Goal: Task Accomplishment & Management: Use online tool/utility

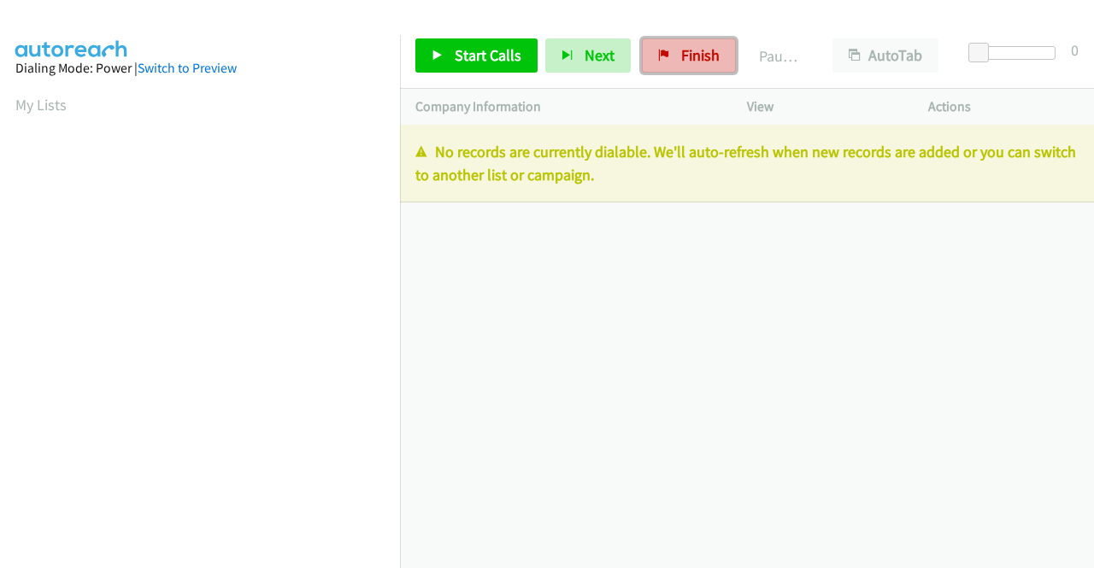
click at [667, 53] on link "Finish" at bounding box center [689, 55] width 94 height 34
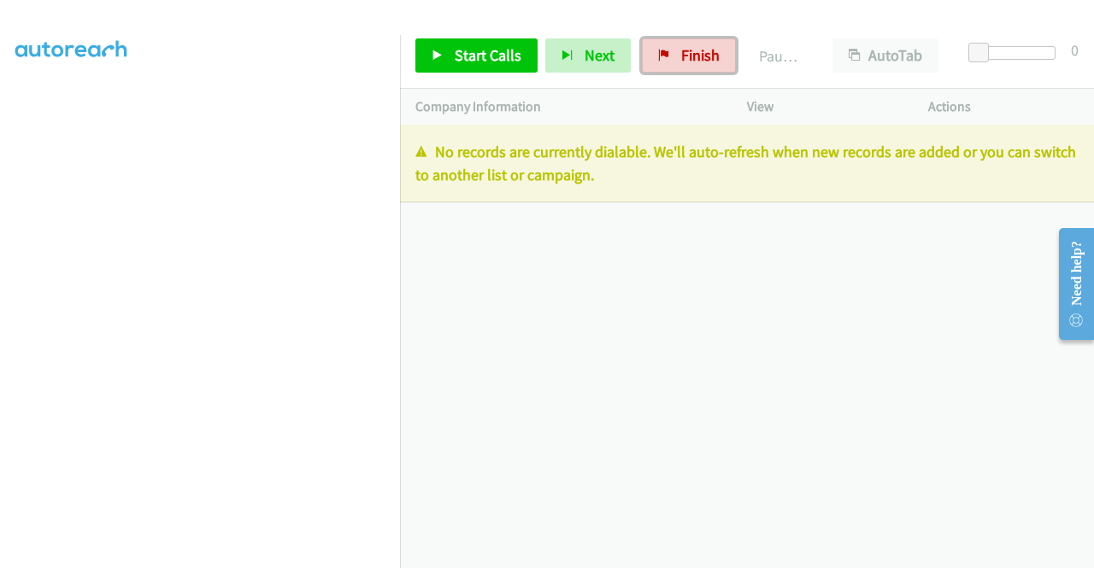
drag, startPoint x: 679, startPoint y: 62, endPoint x: 617, endPoint y: 85, distance: 65.7
click at [681, 62] on span "Finish" at bounding box center [700, 55] width 38 height 20
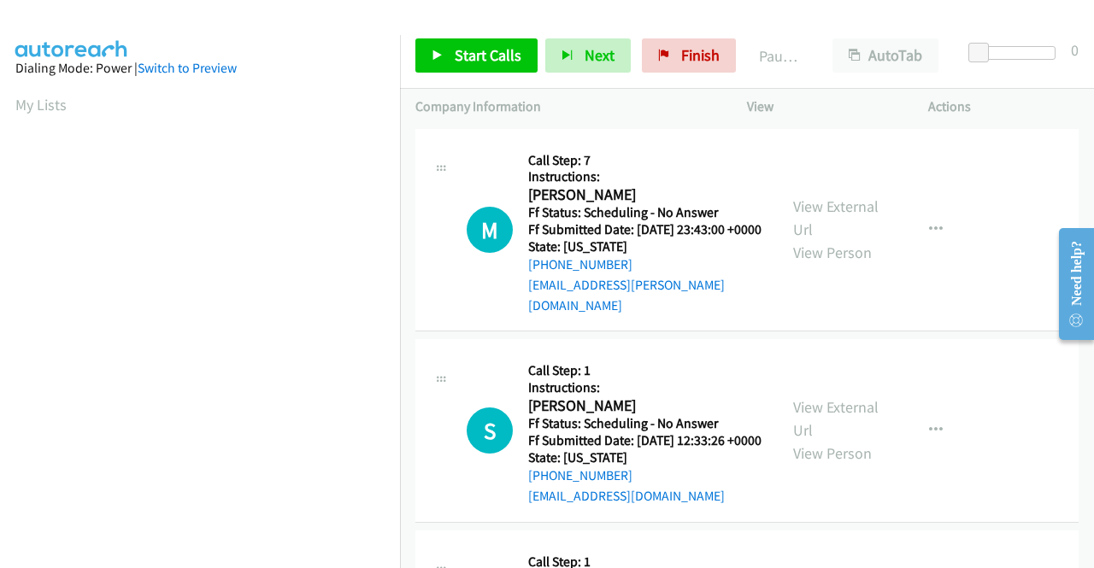
click at [408, 500] on td "S Callback Scheduled Call Step: 1 Instructions: [PERSON_NAME] America/Los_Angel…" at bounding box center [747, 431] width 694 height 191
click at [473, 56] on span "Start Calls" at bounding box center [488, 55] width 67 height 20
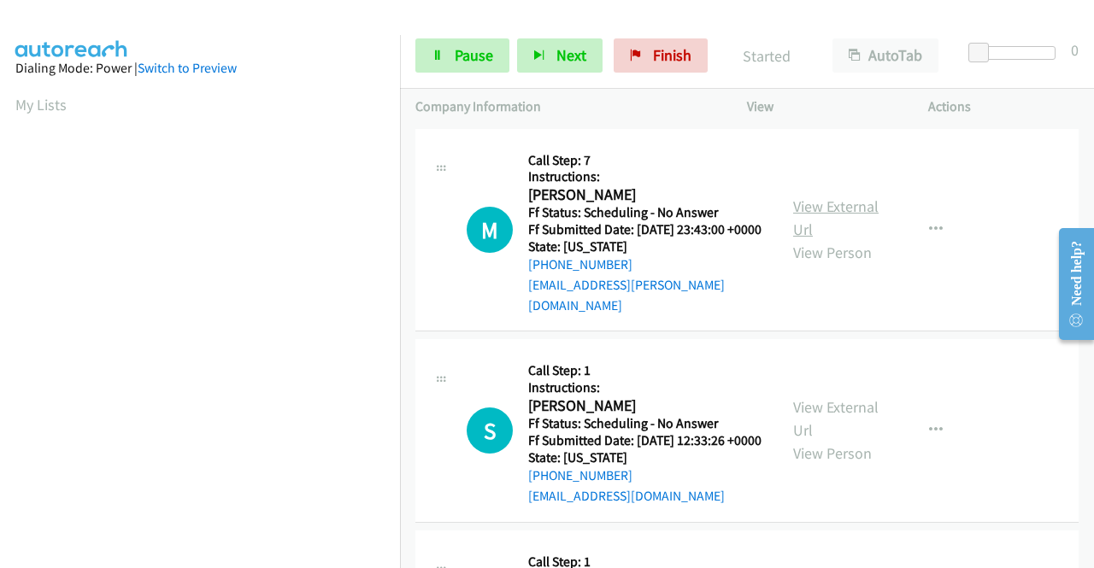
click at [843, 211] on link "View External Url" at bounding box center [835, 218] width 85 height 43
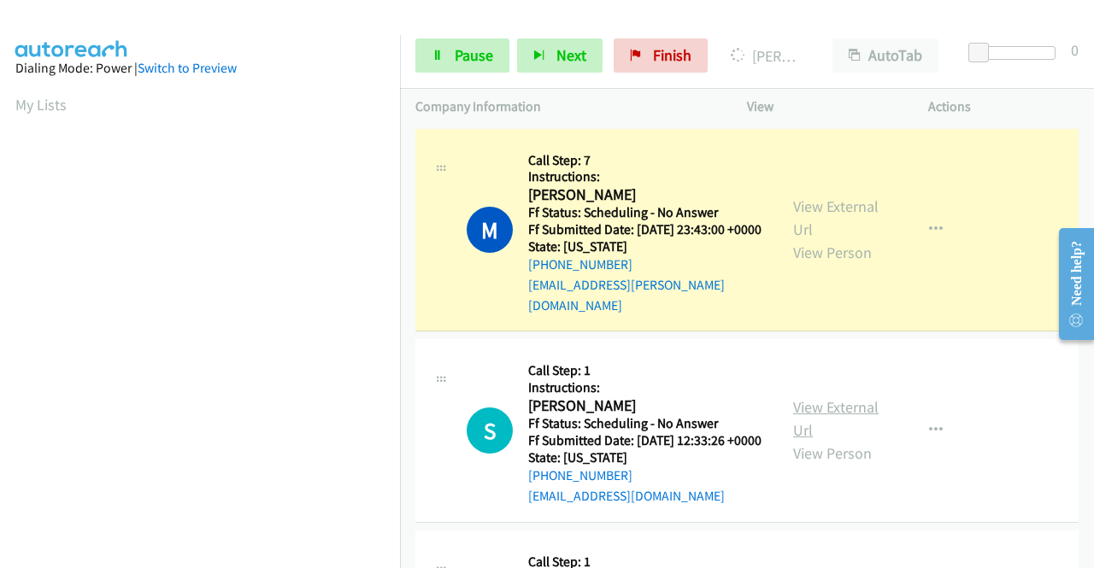
click at [805, 411] on link "View External Url" at bounding box center [835, 418] width 85 height 43
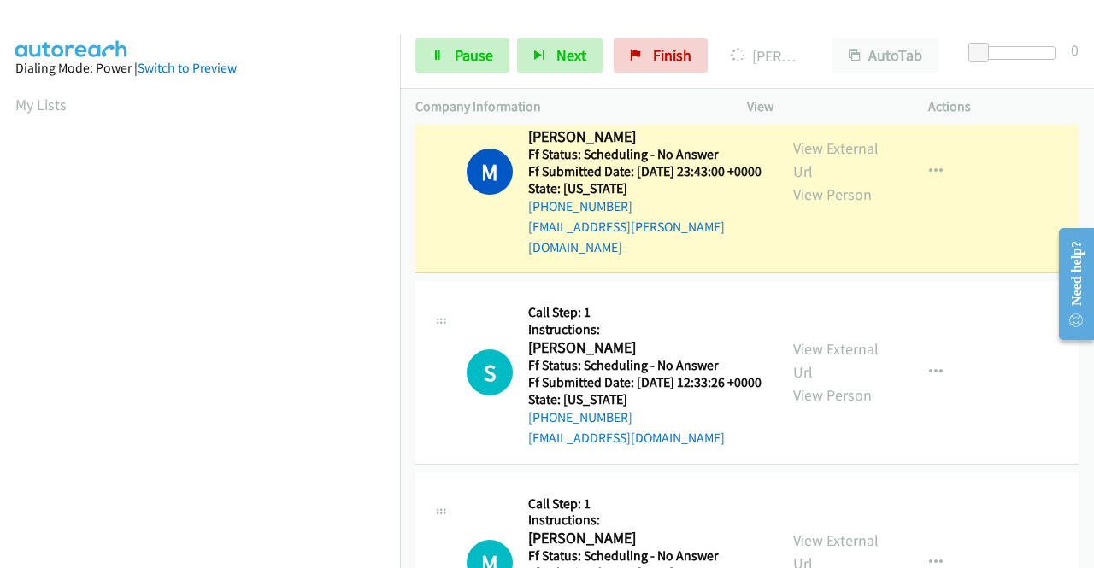
scroll to position [85, 0]
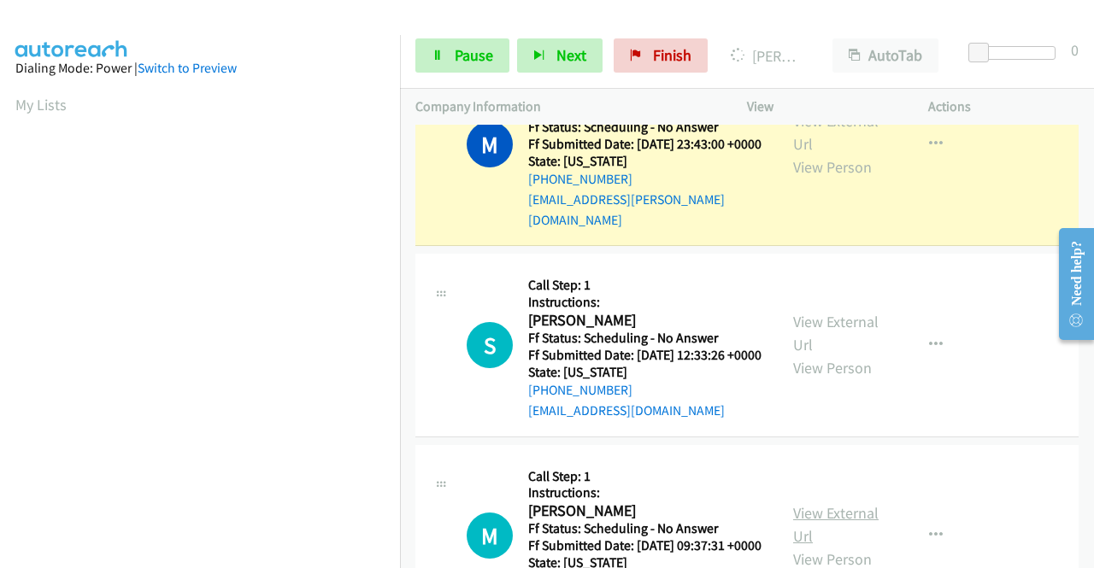
click at [845, 540] on link "View External Url" at bounding box center [835, 524] width 85 height 43
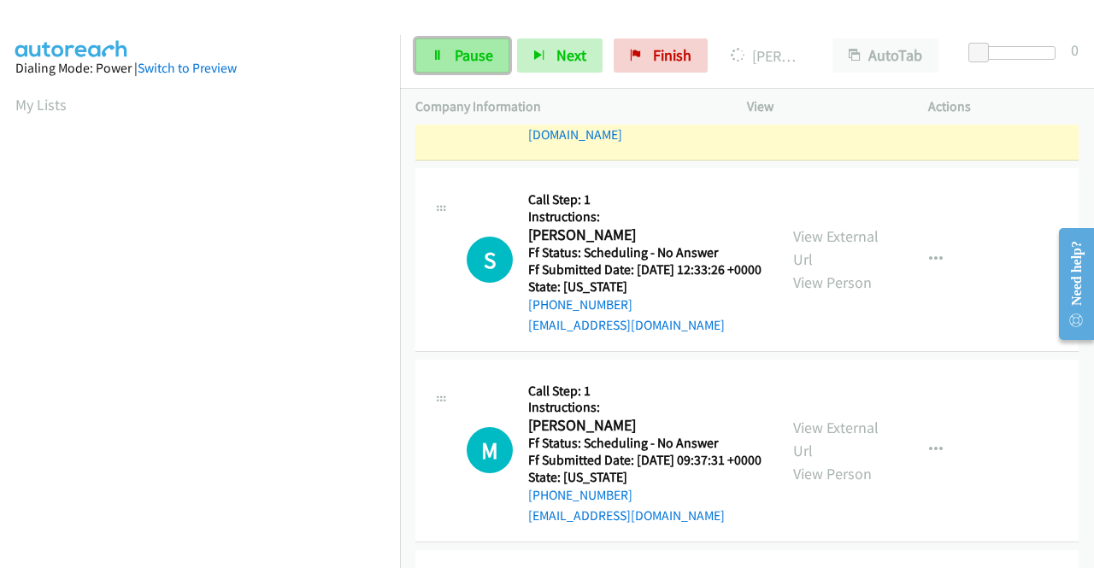
click at [460, 62] on span "Pause" at bounding box center [474, 55] width 38 height 20
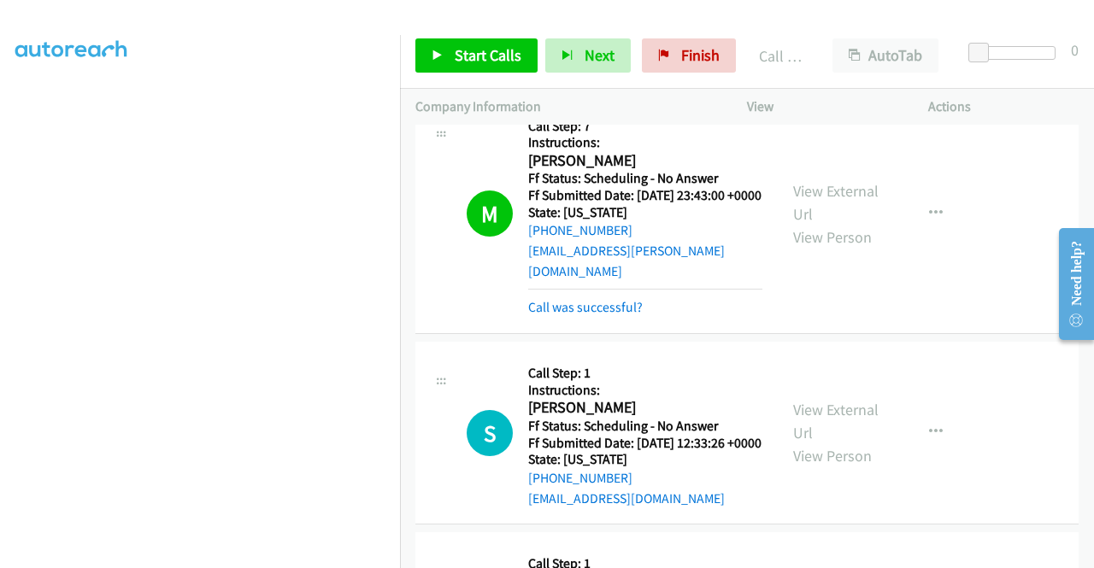
scroll to position [0, 0]
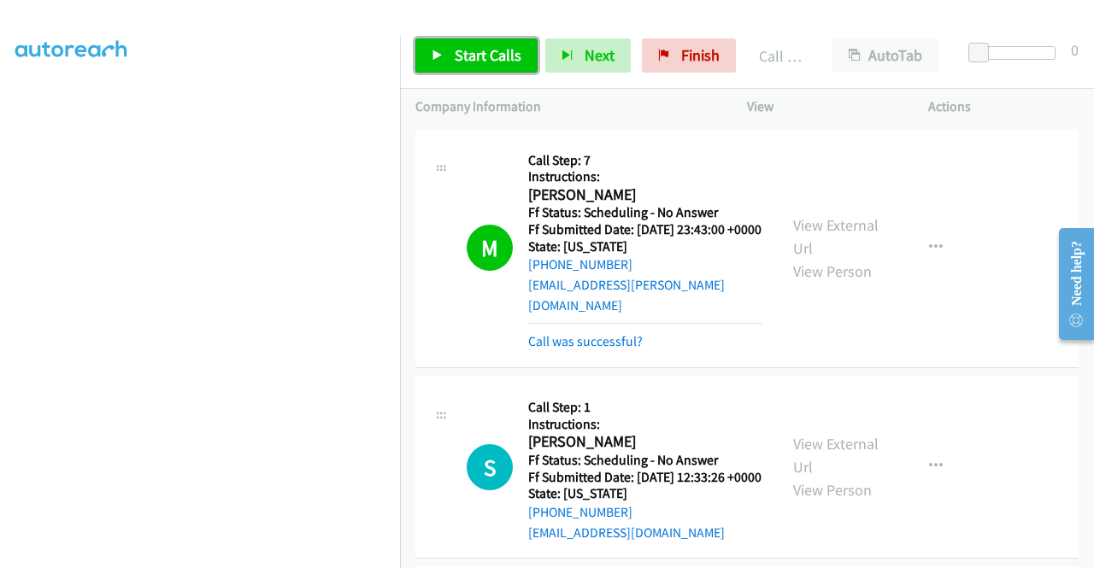
click at [478, 62] on span "Start Calls" at bounding box center [488, 55] width 67 height 20
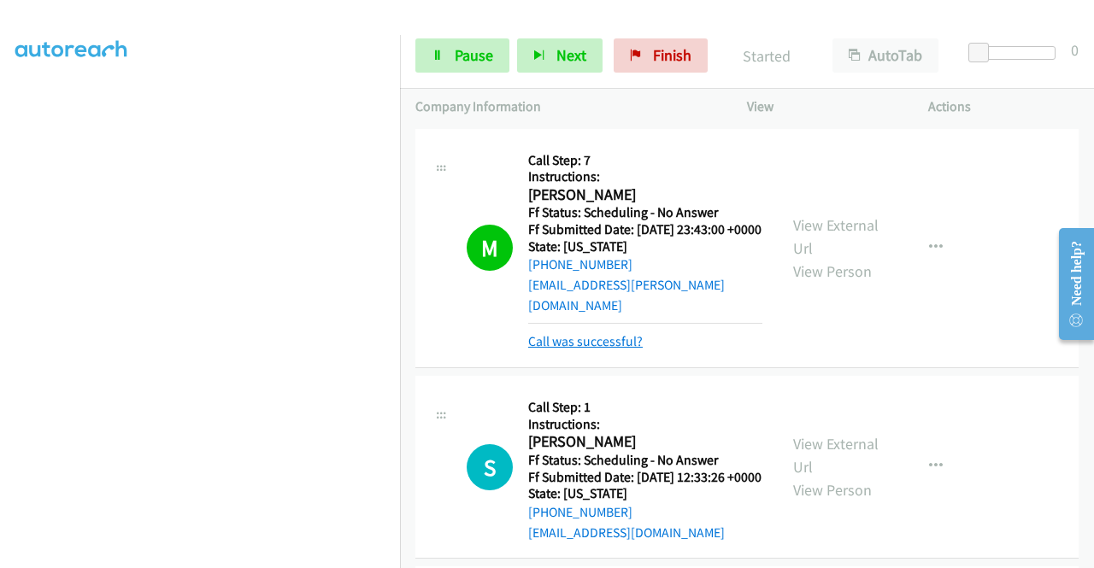
click at [596, 336] on link "Call was successful?" at bounding box center [585, 341] width 115 height 16
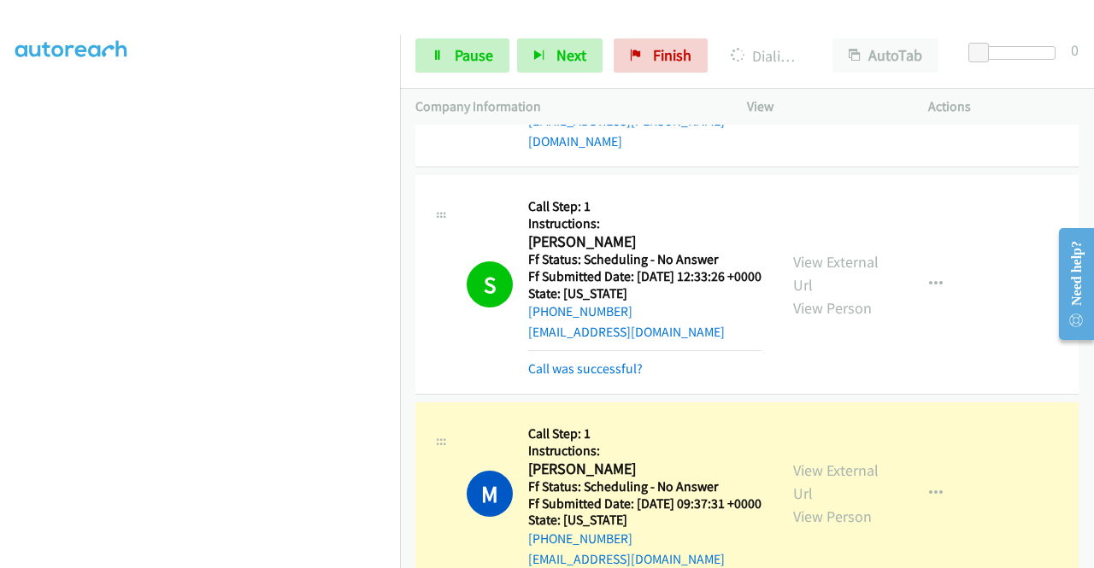
scroll to position [171, 0]
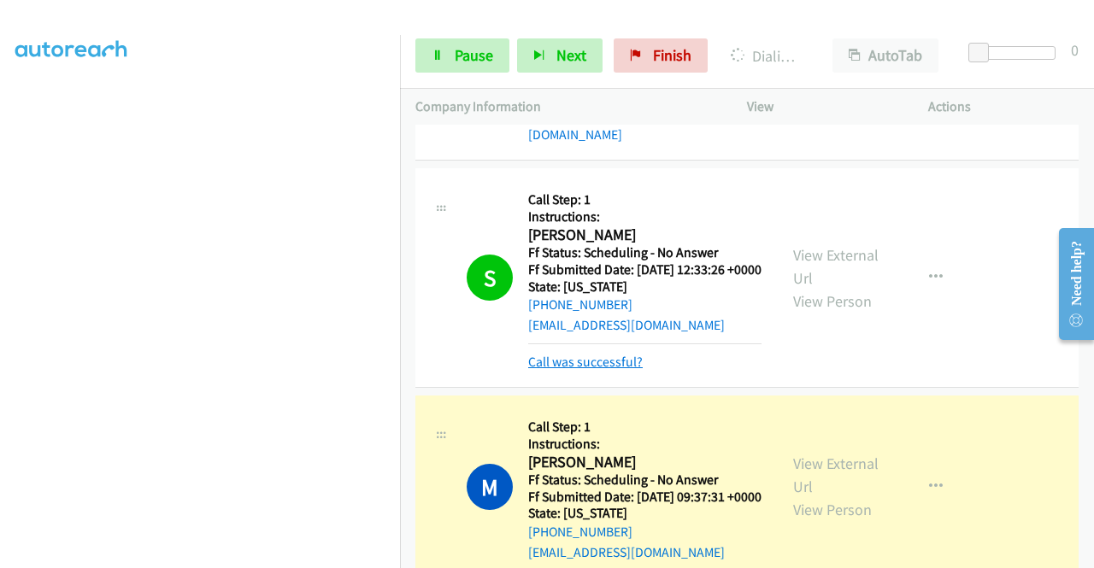
click at [608, 370] on link "Call was successful?" at bounding box center [585, 362] width 115 height 16
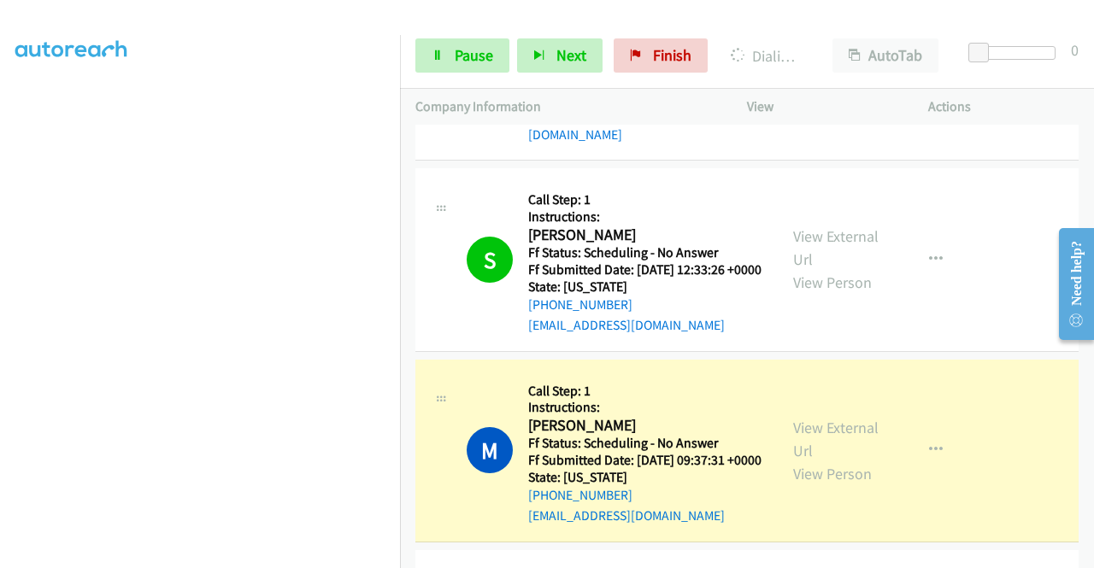
scroll to position [48, 0]
click at [493, 53] on link "Pause" at bounding box center [462, 55] width 94 height 34
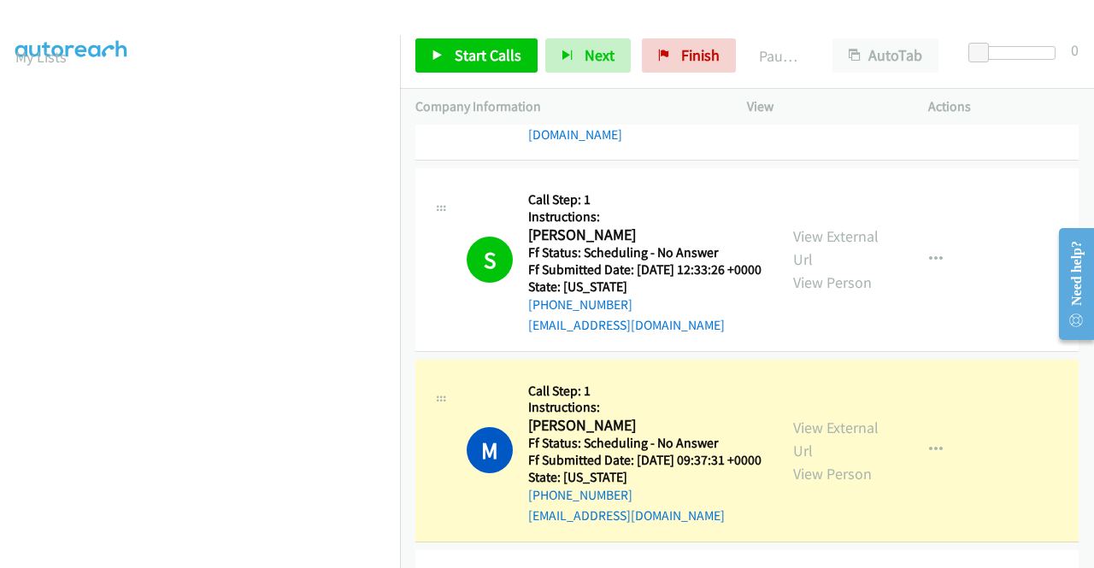
scroll to position [390, 0]
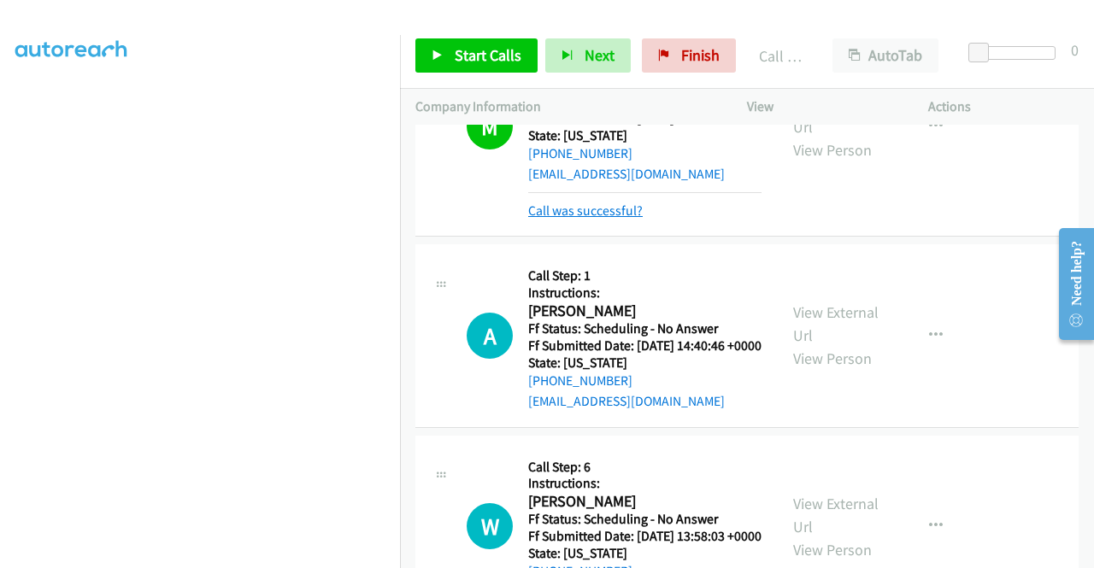
click at [605, 219] on link "Call was successful?" at bounding box center [585, 211] width 115 height 16
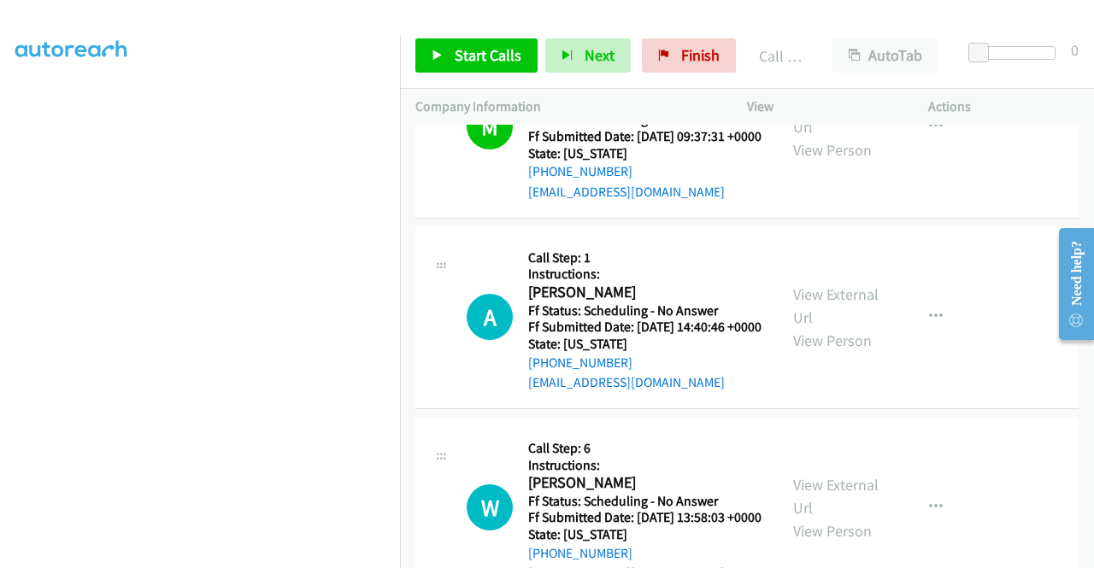
click at [988, 97] on p "Actions" at bounding box center [1003, 107] width 150 height 21
click at [469, 71] on link "Start Calls" at bounding box center [476, 55] width 122 height 34
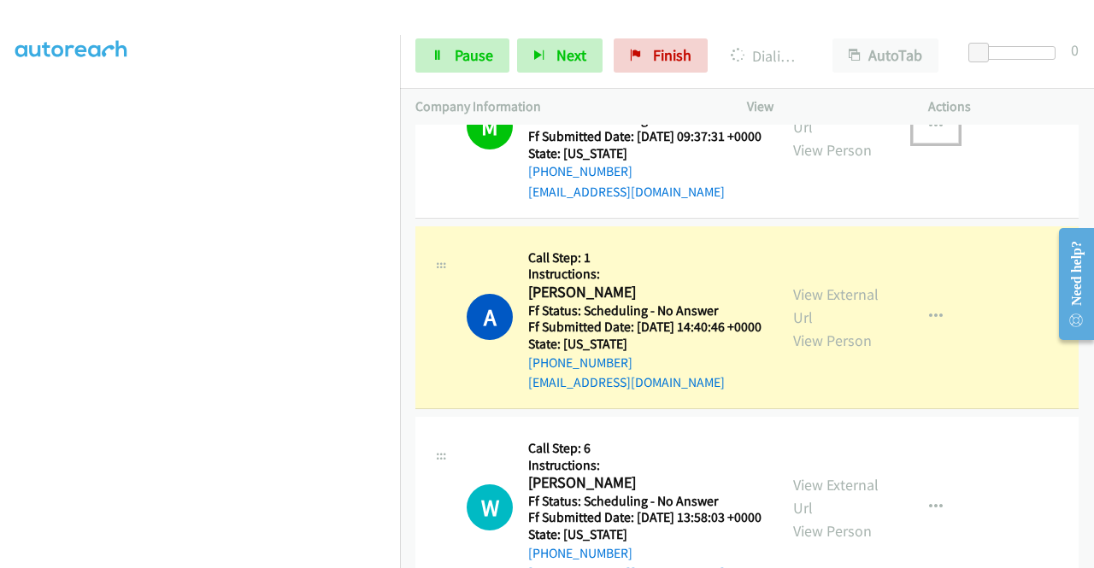
click at [929, 133] on icon "button" at bounding box center [936, 127] width 14 height 14
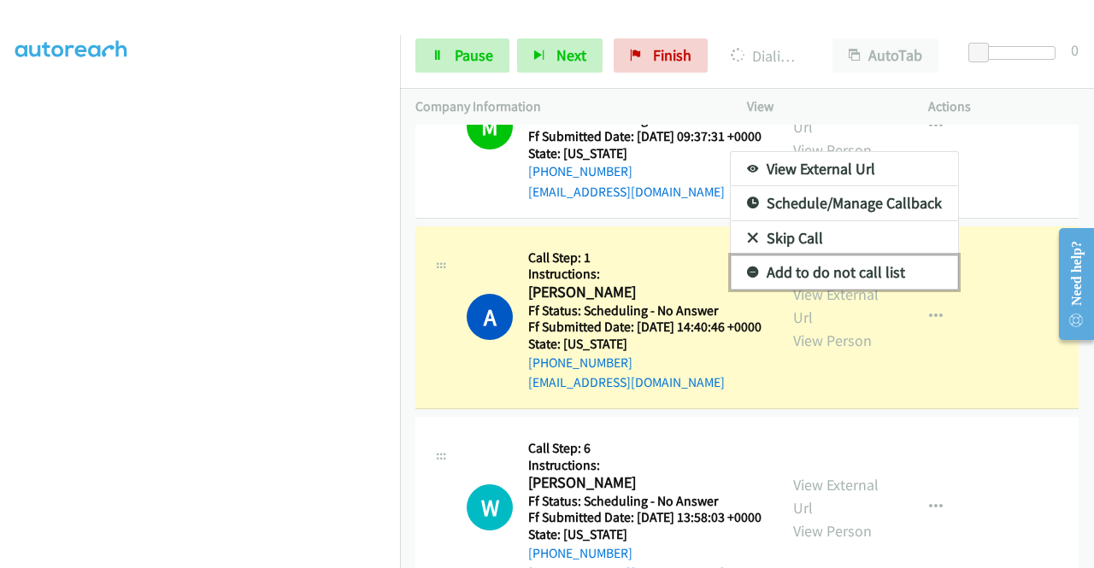
click at [792, 290] on link "Add to do not call list" at bounding box center [844, 273] width 227 height 34
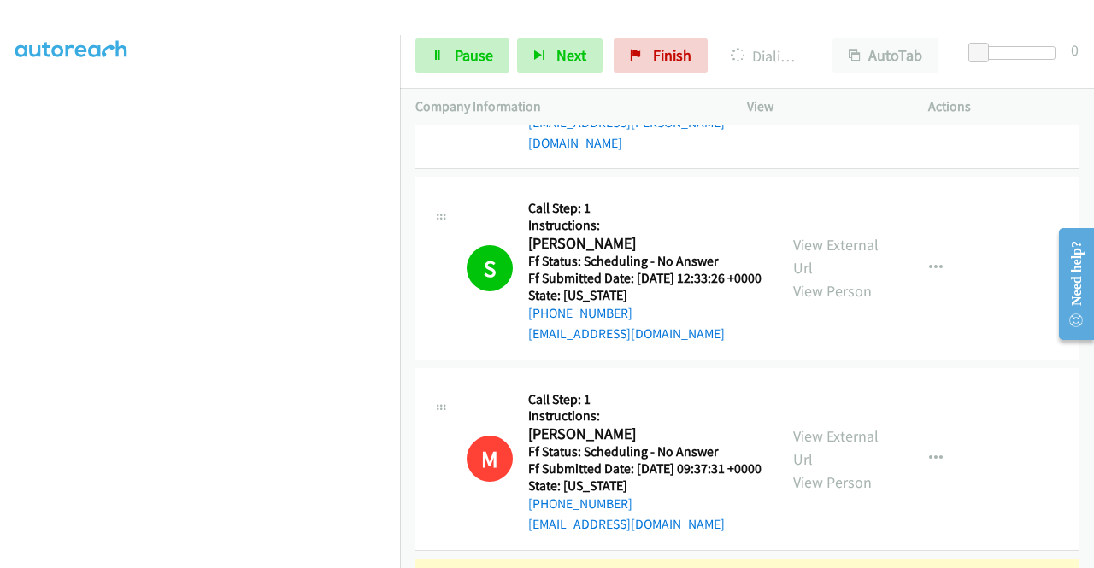
scroll to position [153, 0]
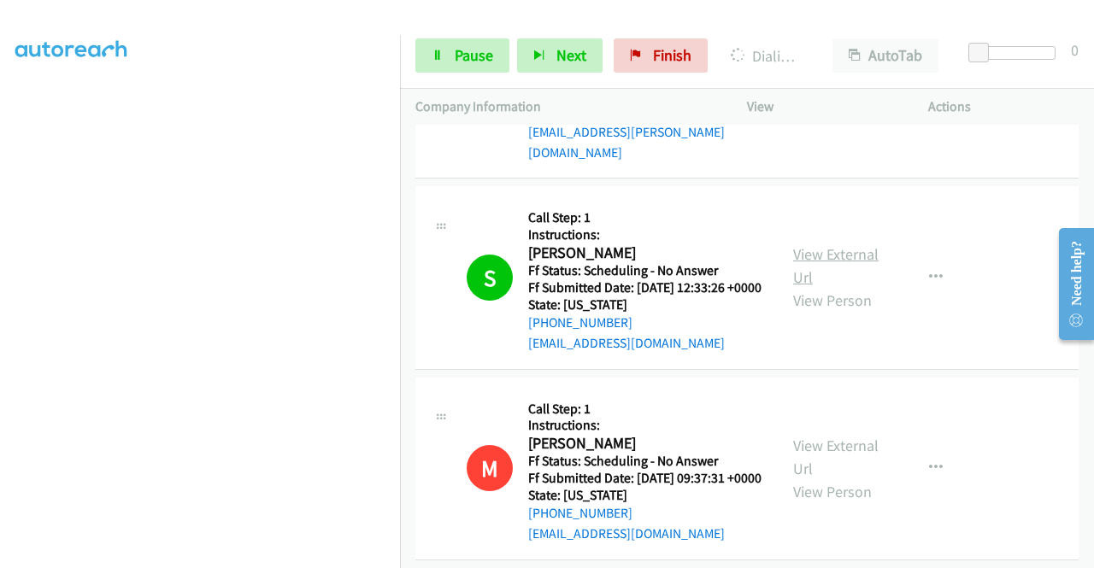
click at [868, 259] on link "View External Url" at bounding box center [835, 265] width 85 height 43
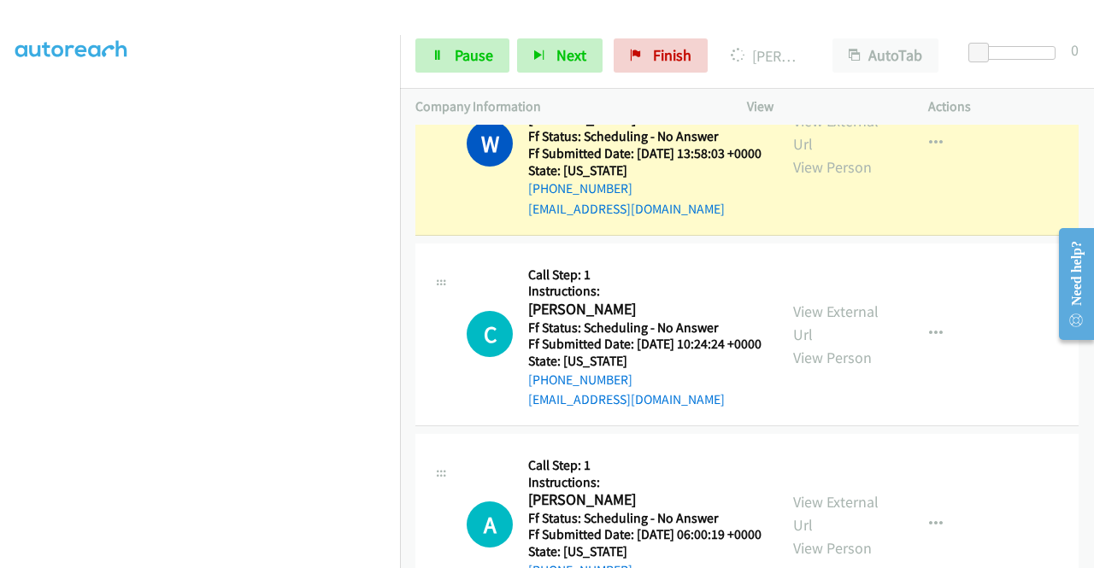
scroll to position [922, 0]
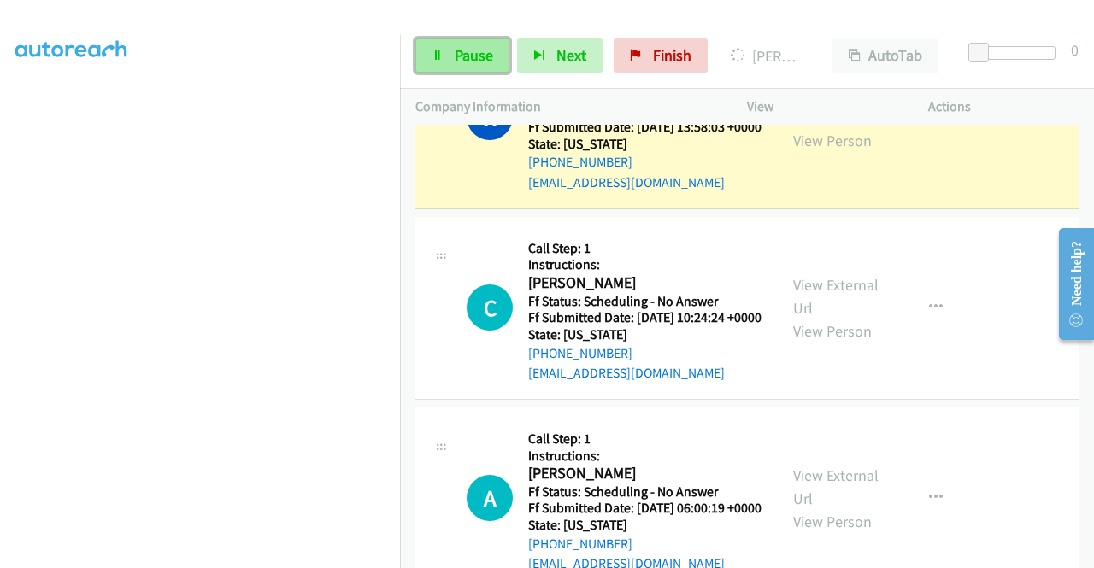
click at [437, 62] on link "Pause" at bounding box center [462, 55] width 94 height 34
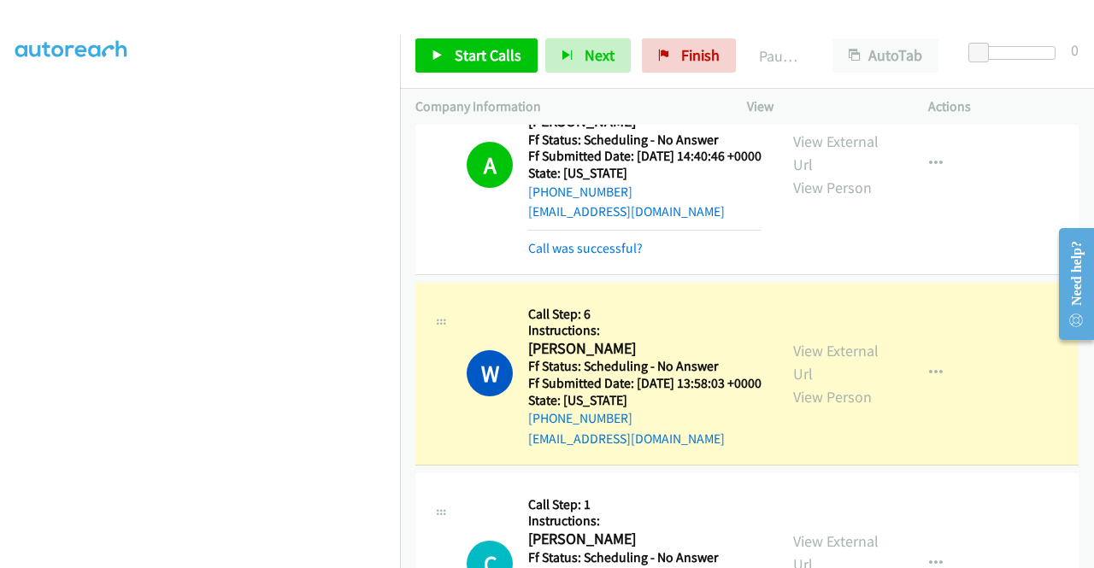
scroll to position [751, 0]
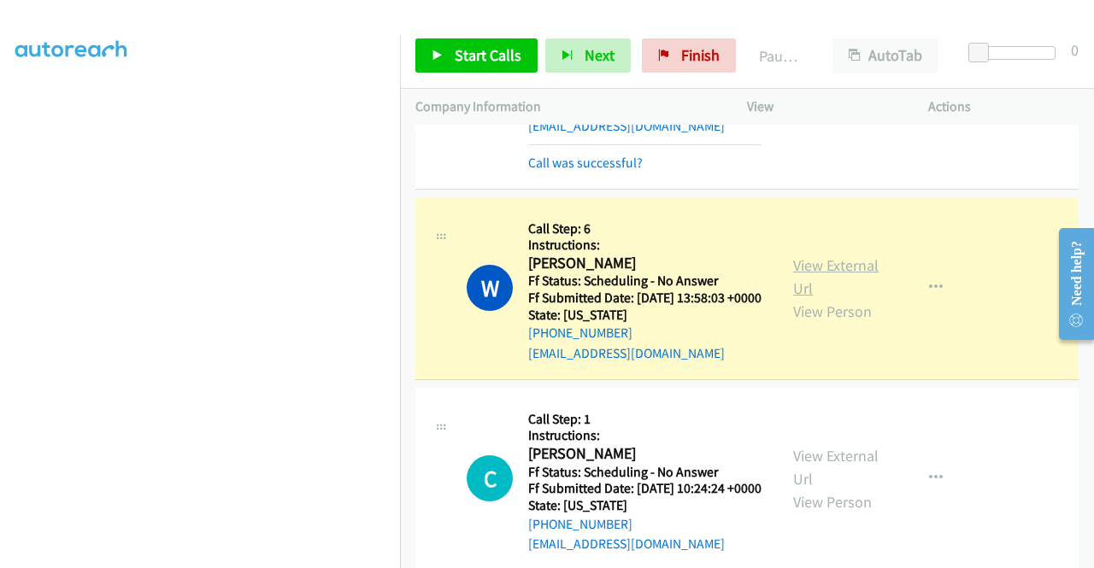
click at [849, 298] on link "View External Url" at bounding box center [835, 277] width 85 height 43
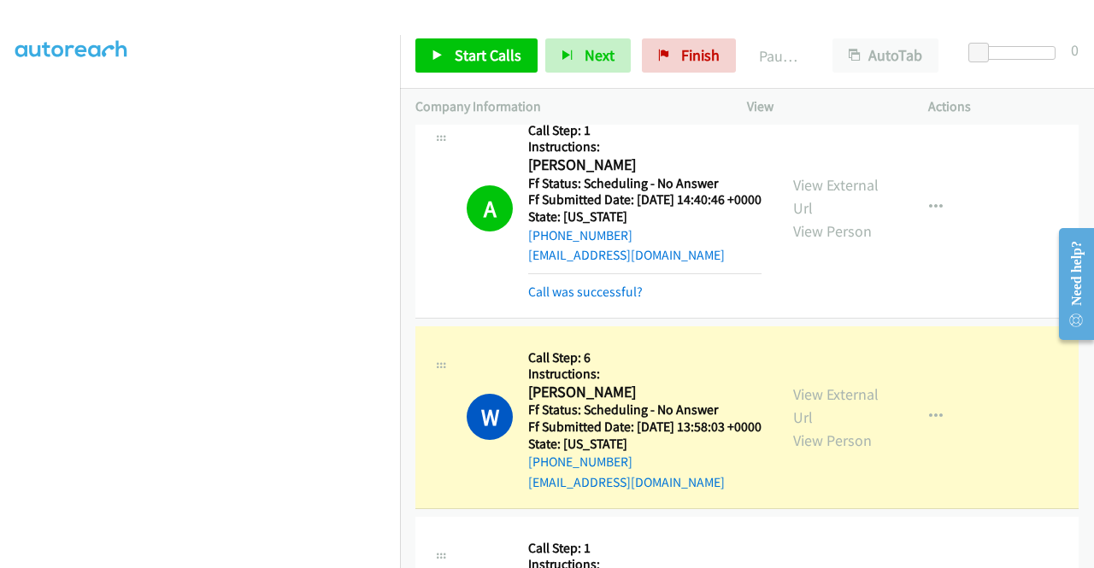
scroll to position [580, 0]
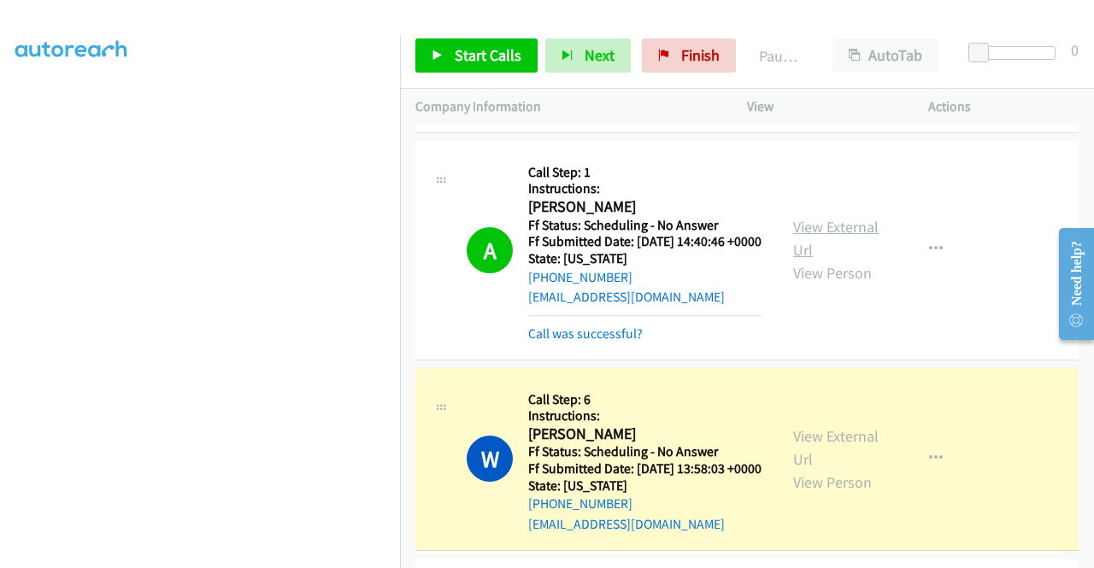
click at [838, 260] on link "View External Url" at bounding box center [835, 238] width 85 height 43
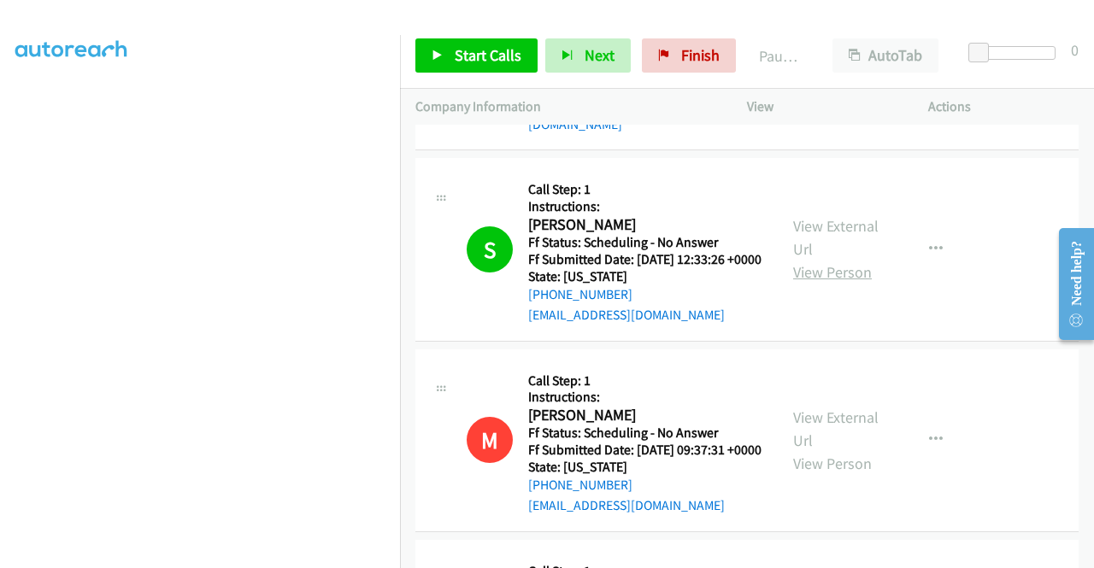
scroll to position [153, 0]
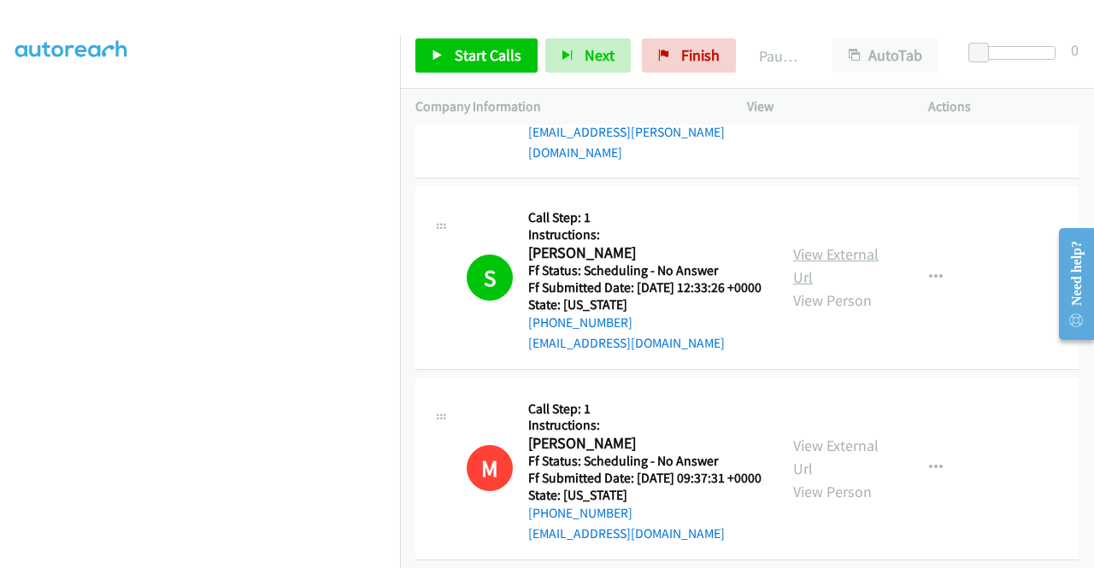
click at [860, 261] on link "View External Url" at bounding box center [835, 265] width 85 height 43
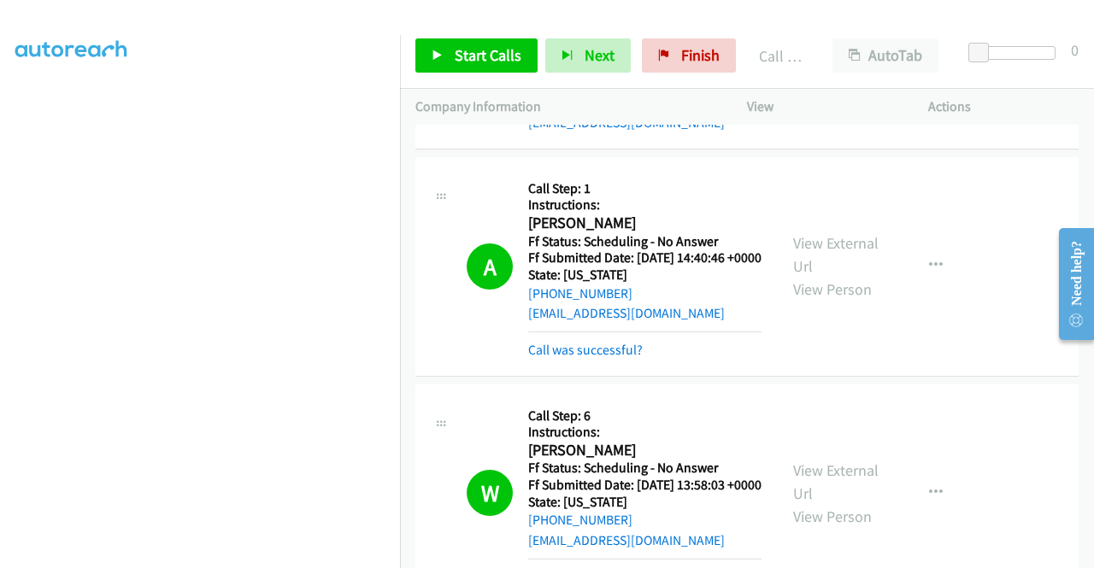
scroll to position [666, 0]
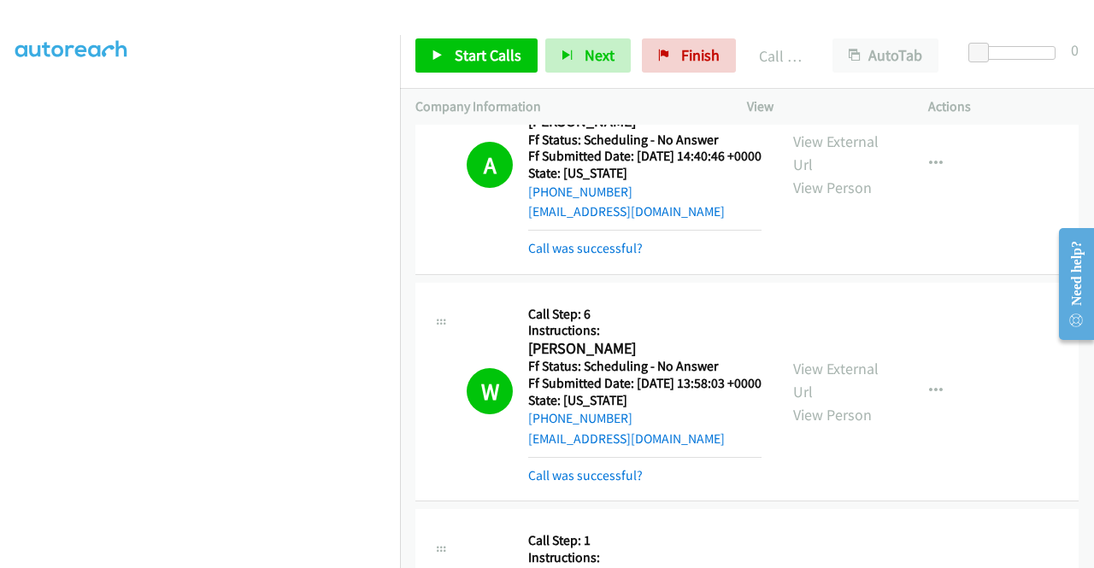
drag, startPoint x: 595, startPoint y: 297, endPoint x: 616, endPoint y: 327, distance: 36.8
click at [595, 256] on link "Call was successful?" at bounding box center [585, 248] width 115 height 16
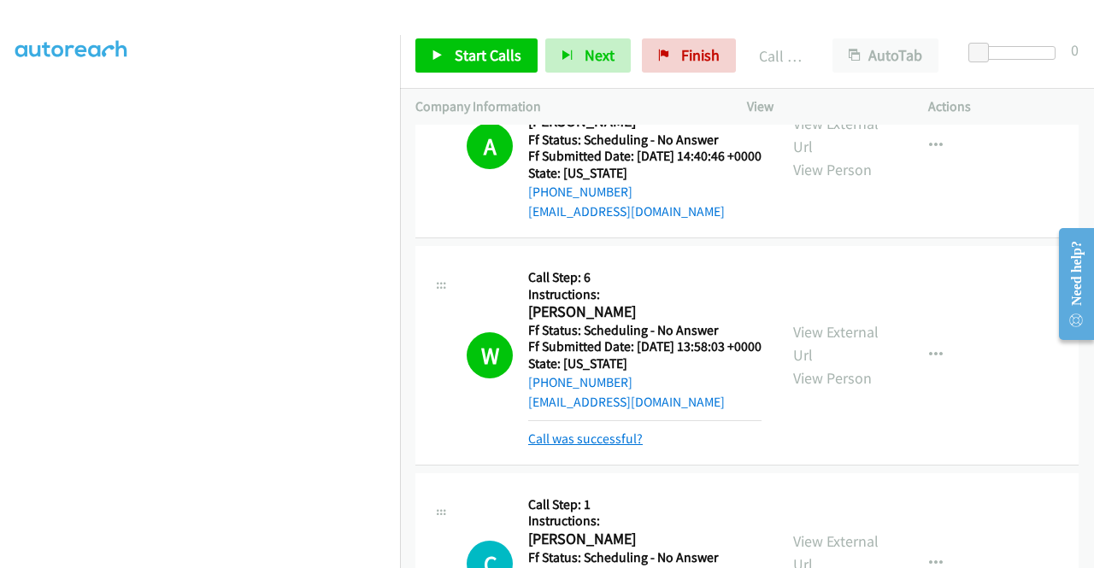
click at [616, 447] on link "Call was successful?" at bounding box center [585, 439] width 115 height 16
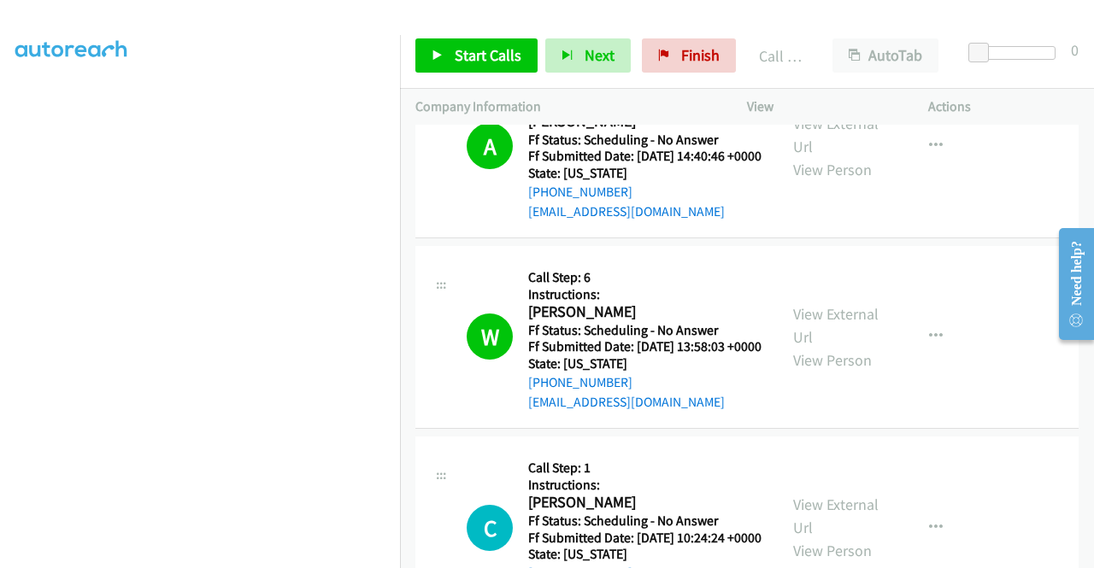
scroll to position [837, 0]
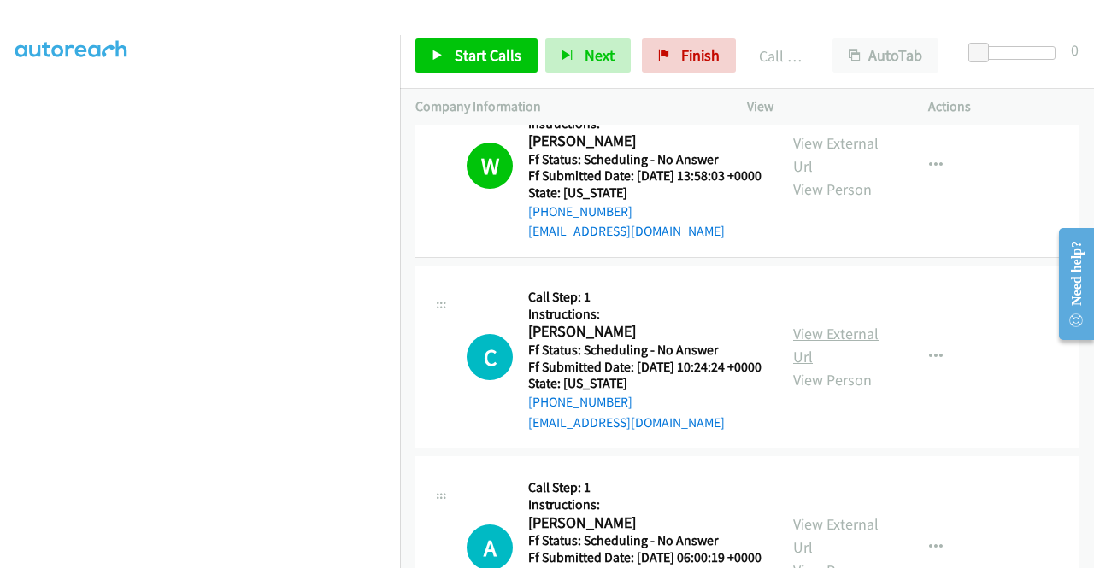
click at [820, 367] on link "View External Url" at bounding box center [835, 345] width 85 height 43
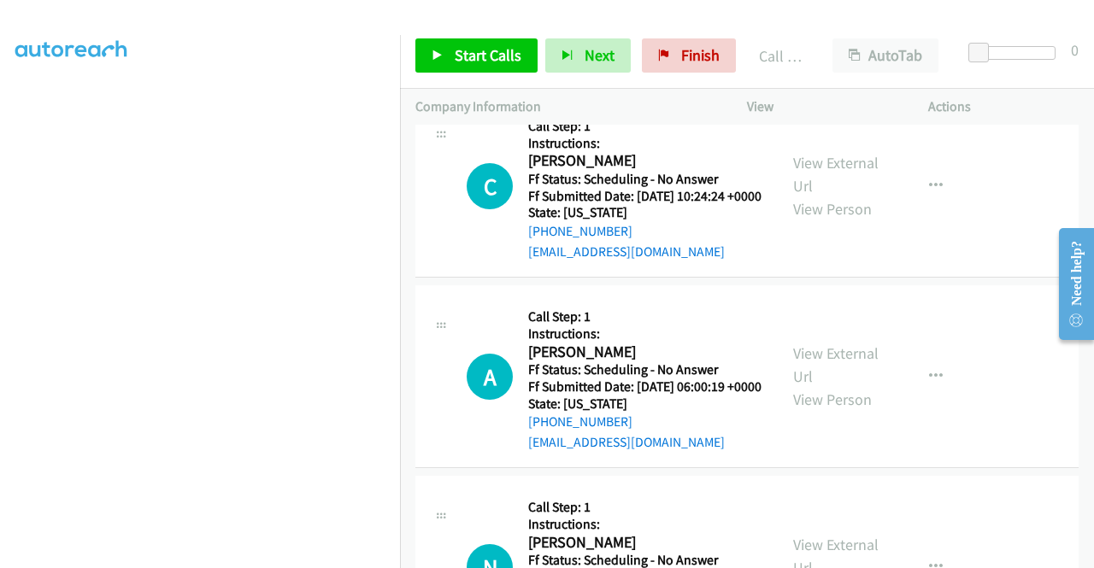
scroll to position [1178, 0]
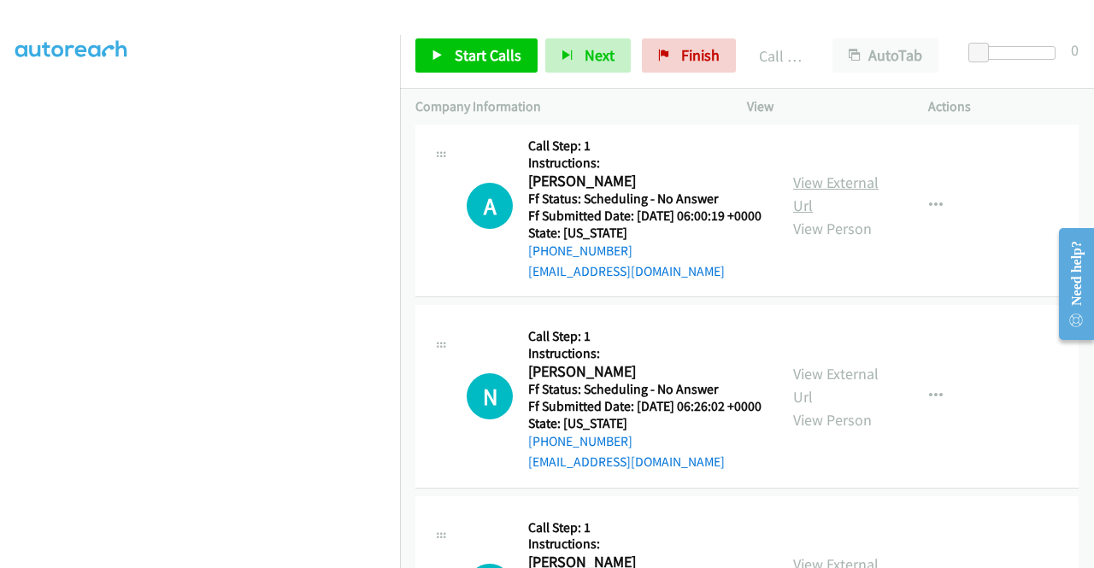
click at [843, 215] on link "View External Url" at bounding box center [835, 194] width 85 height 43
click at [441, 50] on icon at bounding box center [438, 56] width 12 height 12
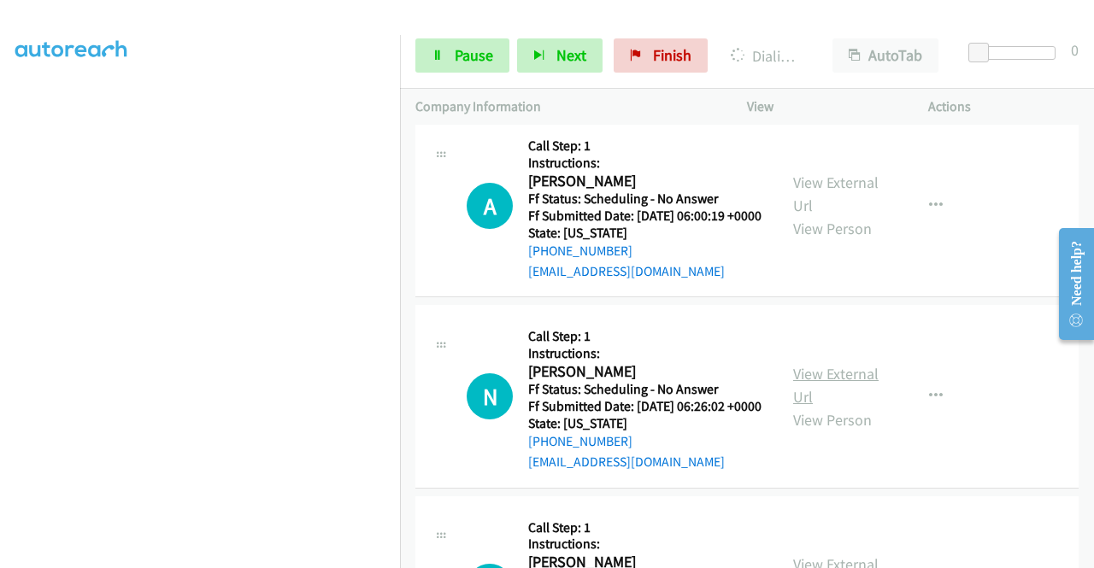
click at [843, 407] on link "View External Url" at bounding box center [835, 385] width 85 height 43
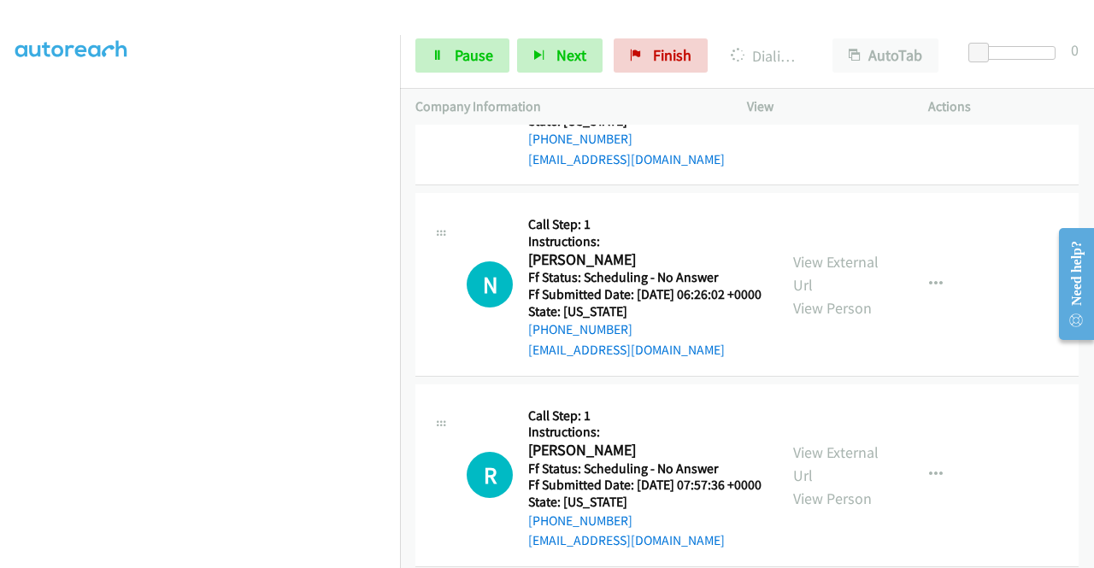
scroll to position [1349, 0]
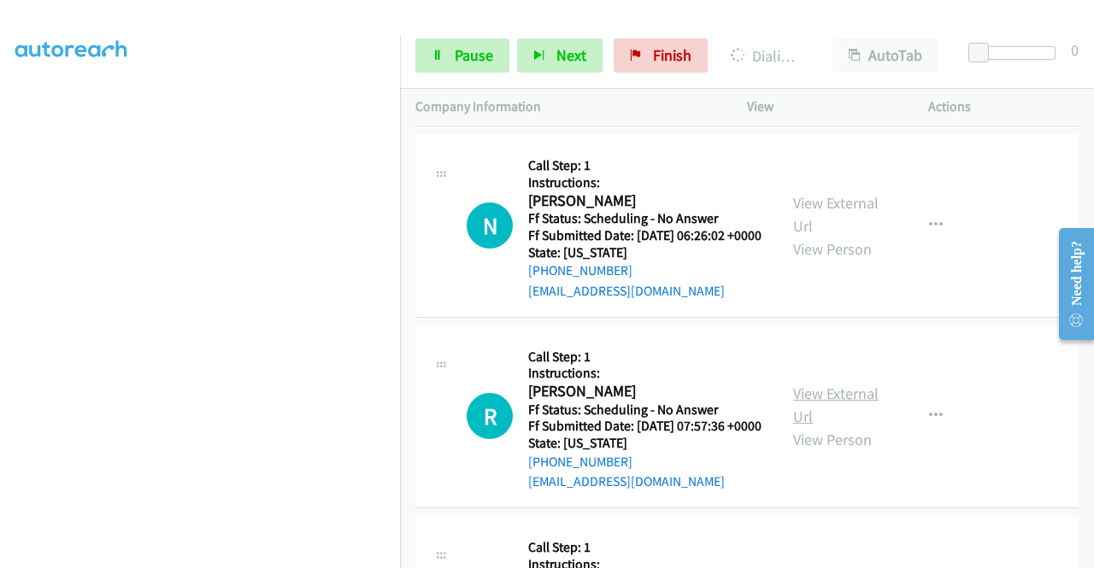
click at [837, 426] on link "View External Url" at bounding box center [835, 405] width 85 height 43
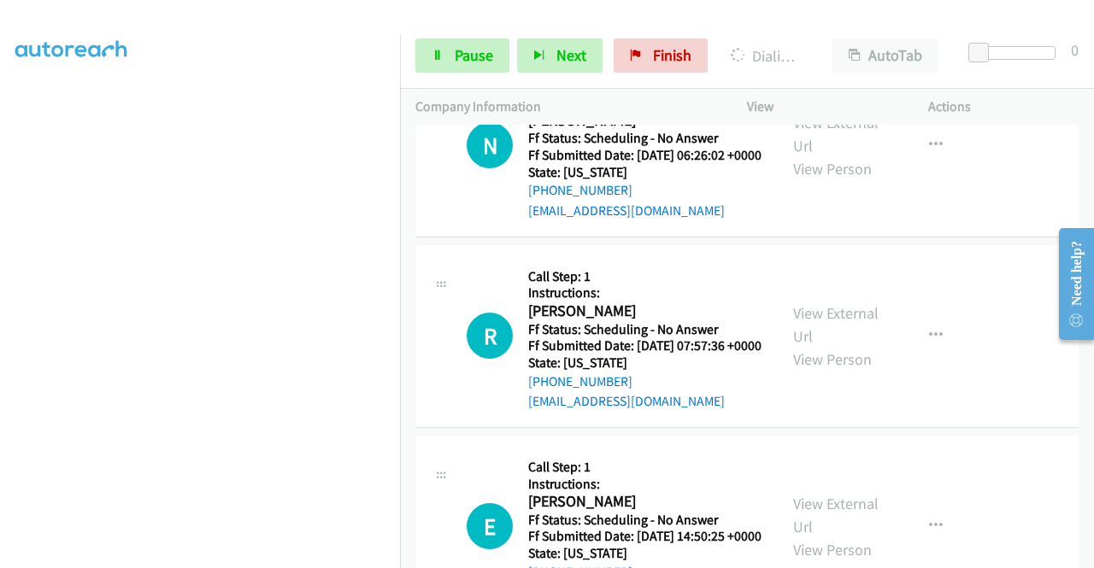
scroll to position [1520, 0]
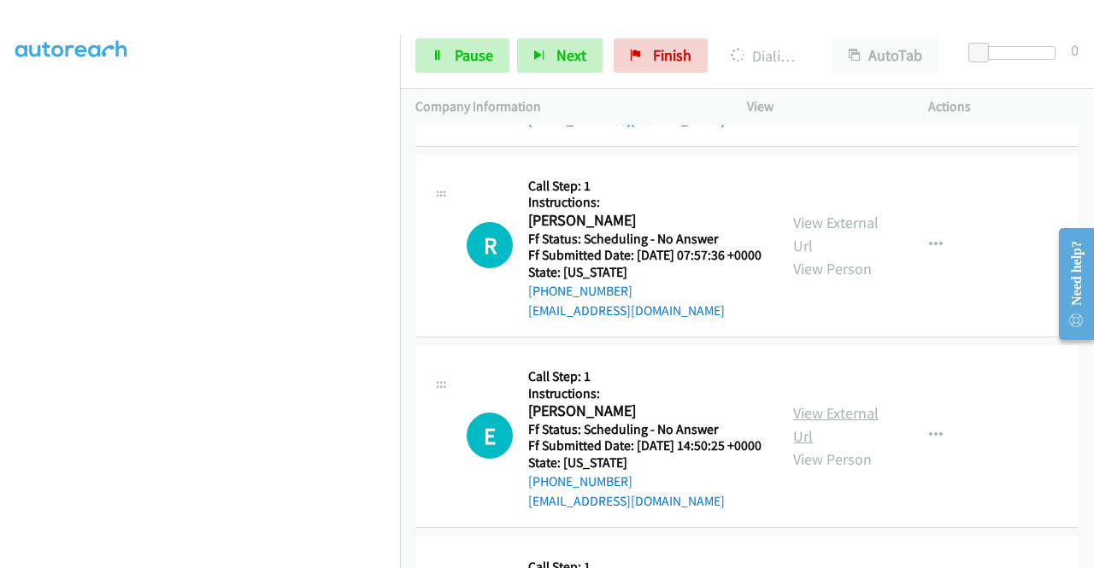
click at [847, 446] on link "View External Url" at bounding box center [835, 424] width 85 height 43
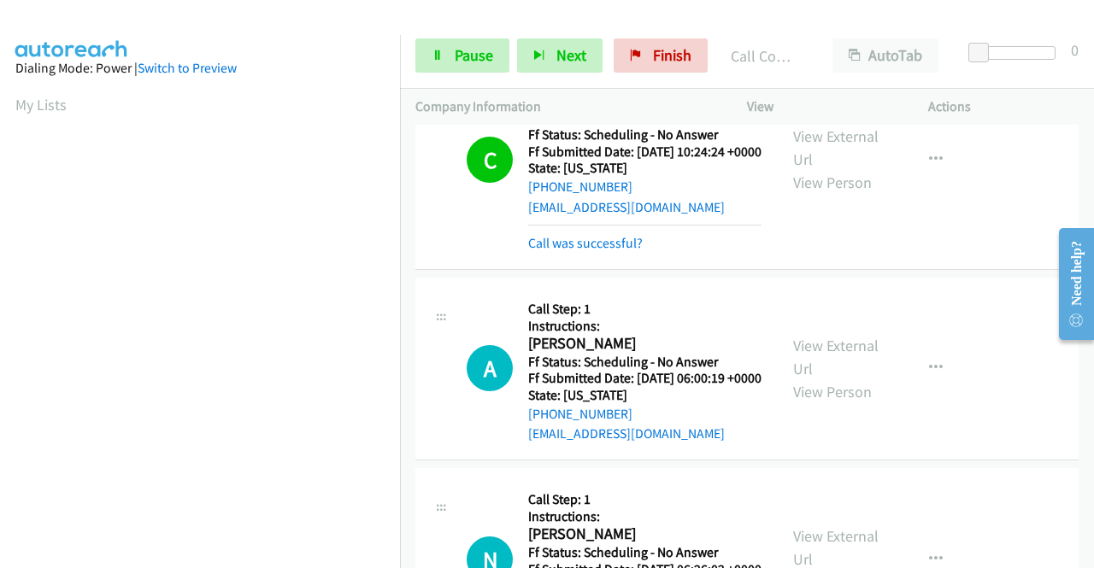
scroll to position [958, 0]
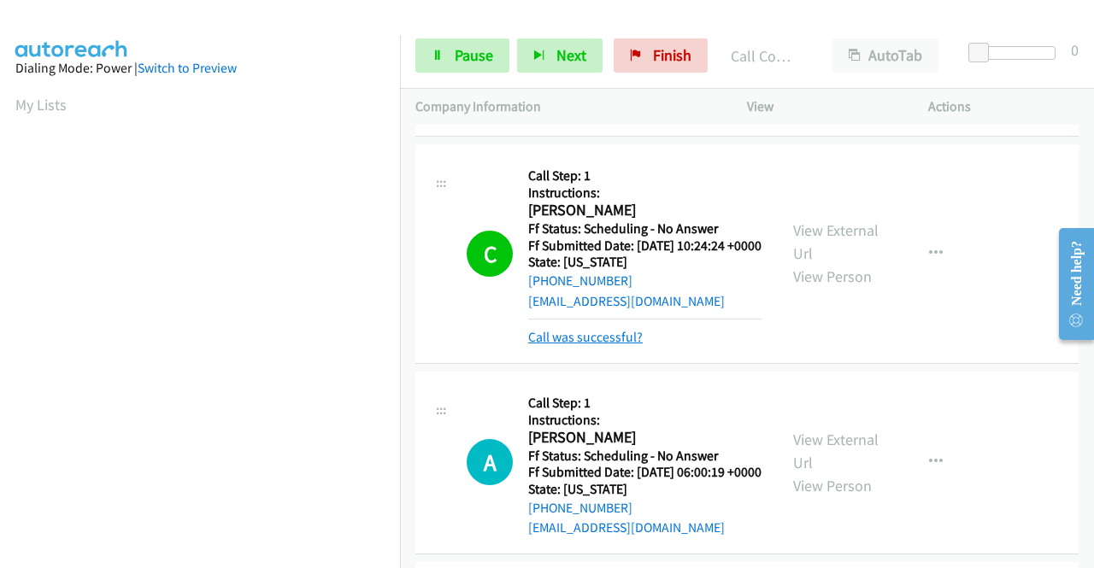
click at [610, 345] on link "Call was successful?" at bounding box center [585, 337] width 115 height 16
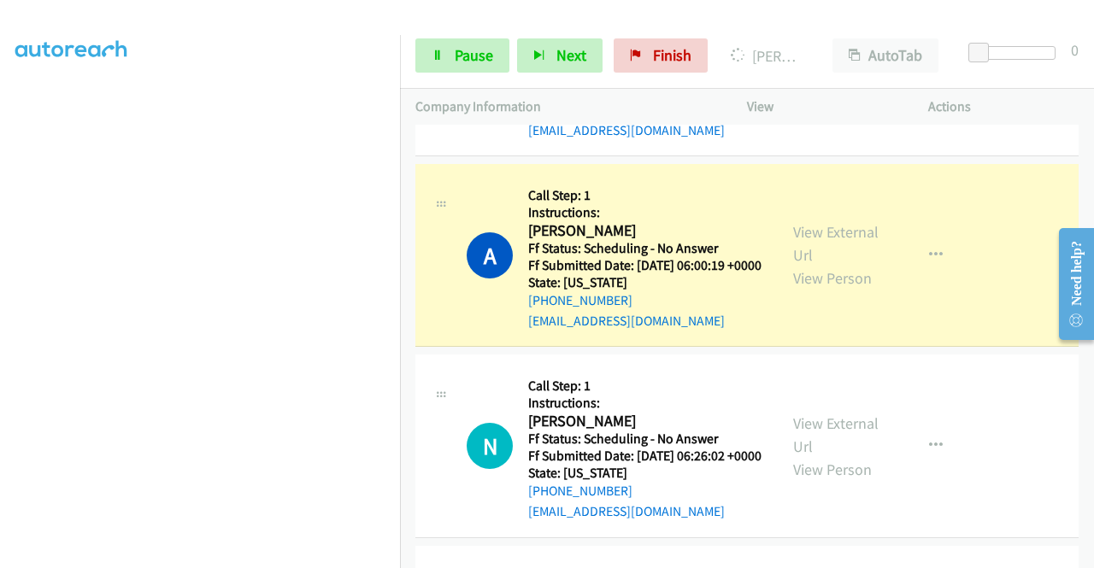
scroll to position [85, 0]
click at [459, 52] on span "Pause" at bounding box center [474, 55] width 38 height 20
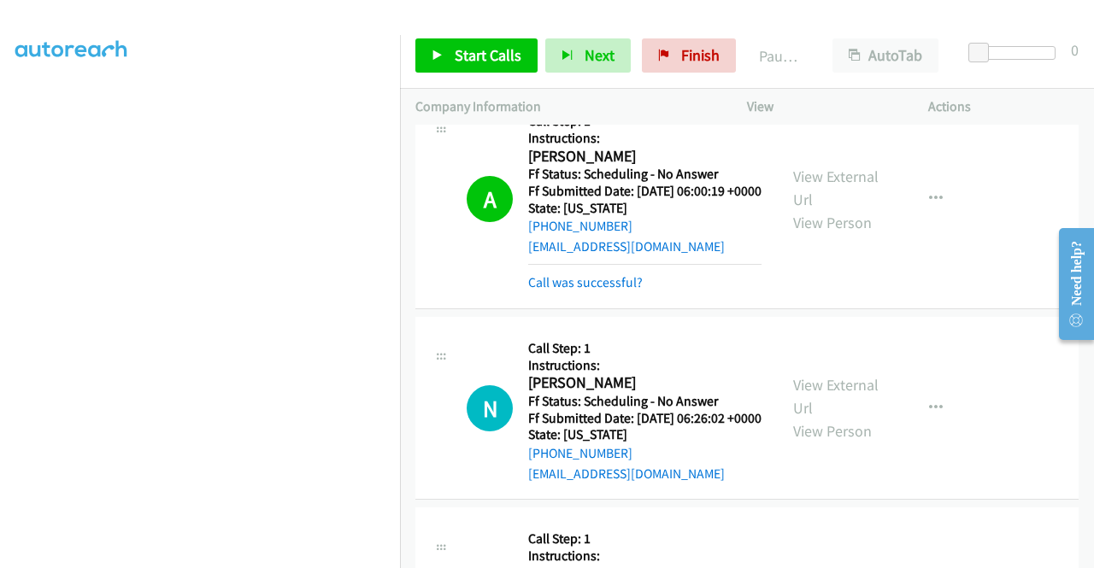
scroll to position [1300, 0]
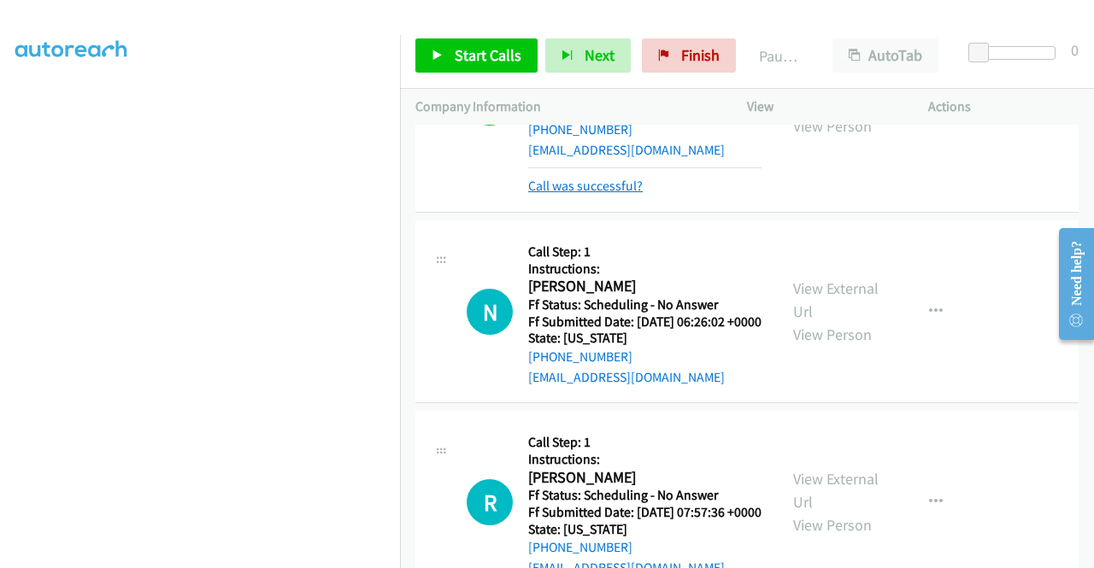
click at [605, 194] on link "Call was successful?" at bounding box center [585, 186] width 115 height 16
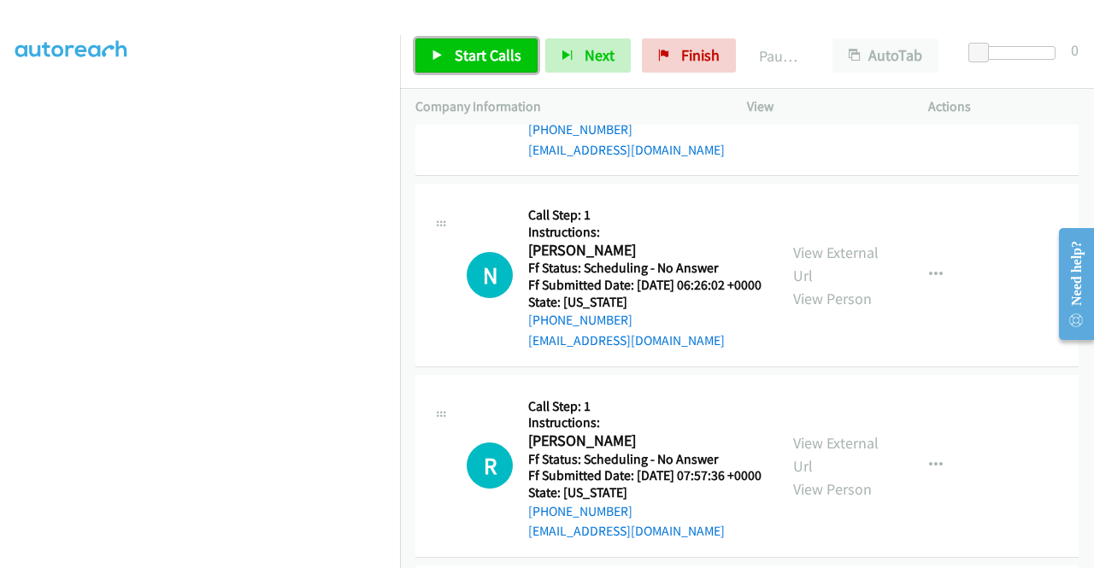
click at [491, 48] on span "Start Calls" at bounding box center [488, 55] width 67 height 20
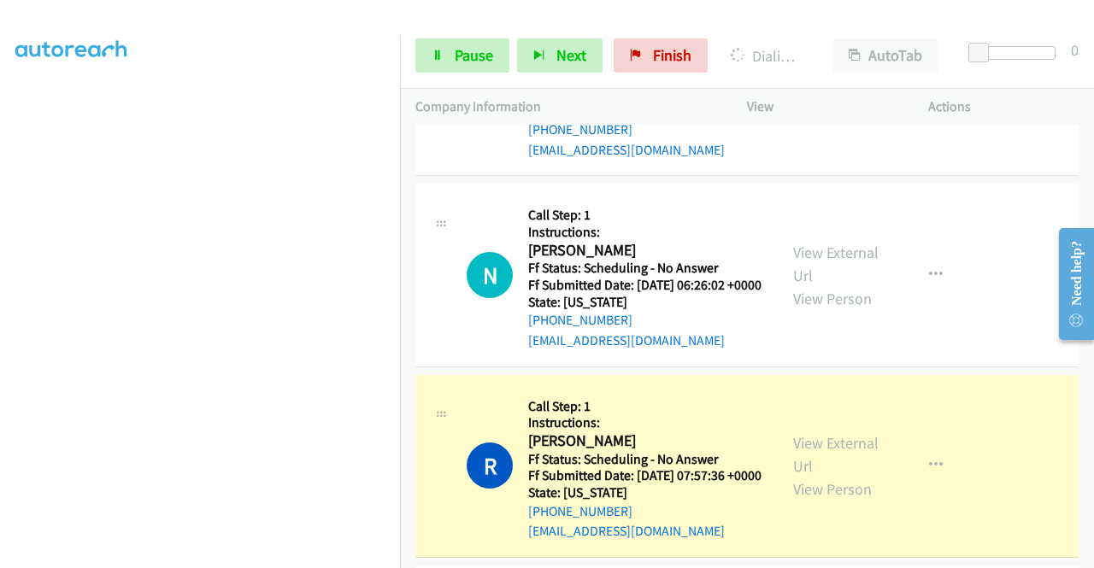
scroll to position [390, 0]
click at [310, 560] on aside "Dialing Mode: Power | Switch to Preview My Lists" at bounding box center [200, 130] width 400 height 946
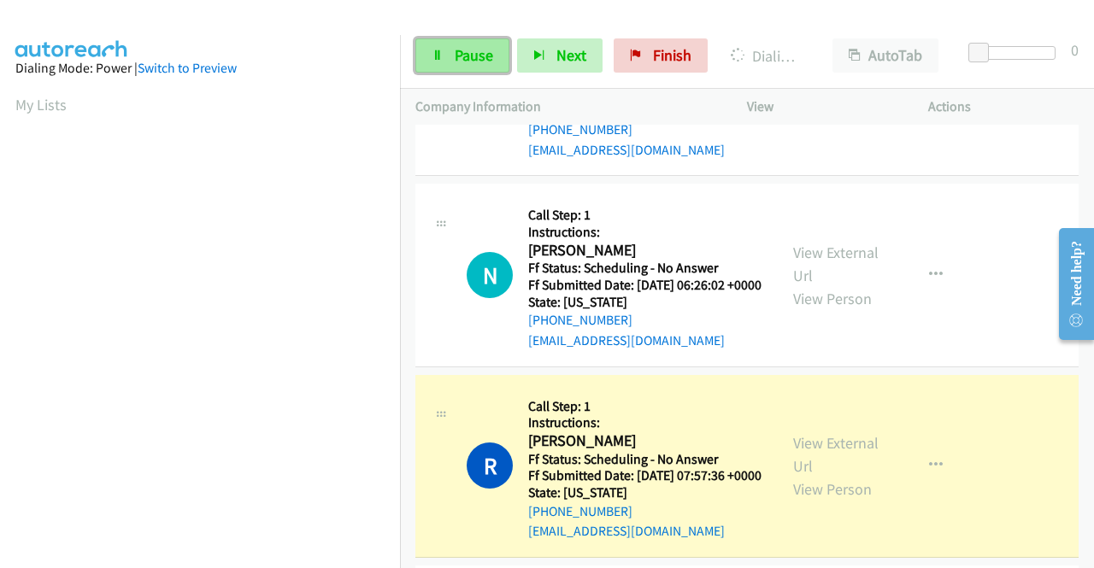
click at [448, 49] on link "Pause" at bounding box center [462, 55] width 94 height 34
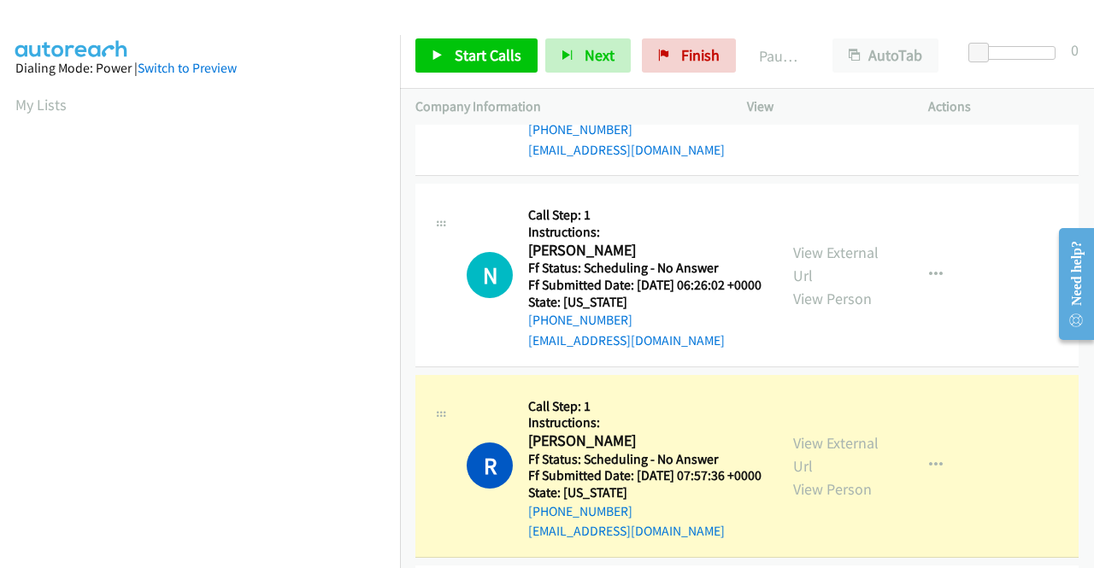
scroll to position [390, 0]
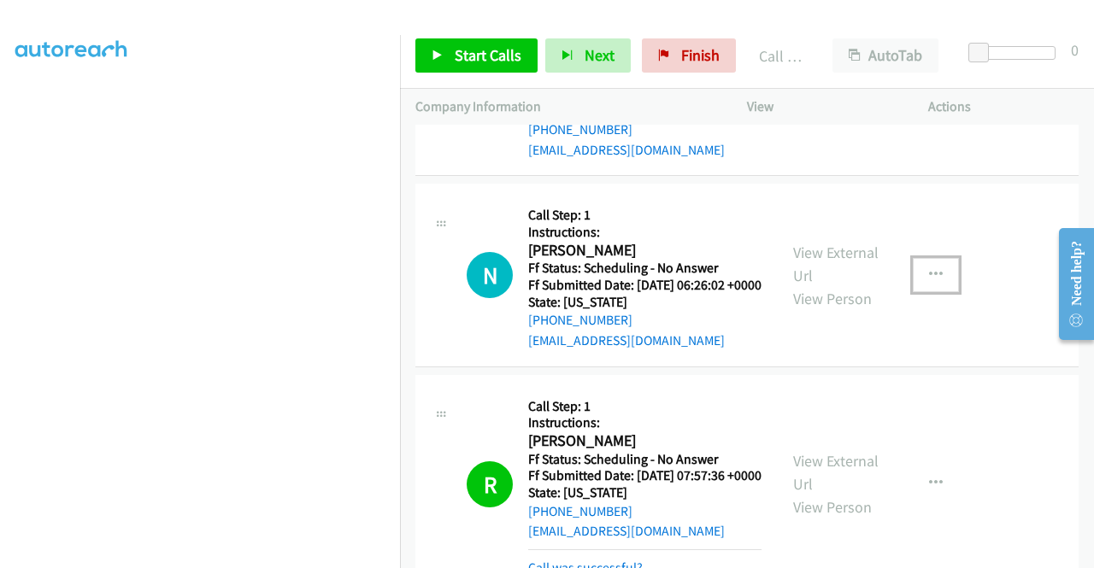
click at [918, 292] on button "button" at bounding box center [936, 275] width 46 height 34
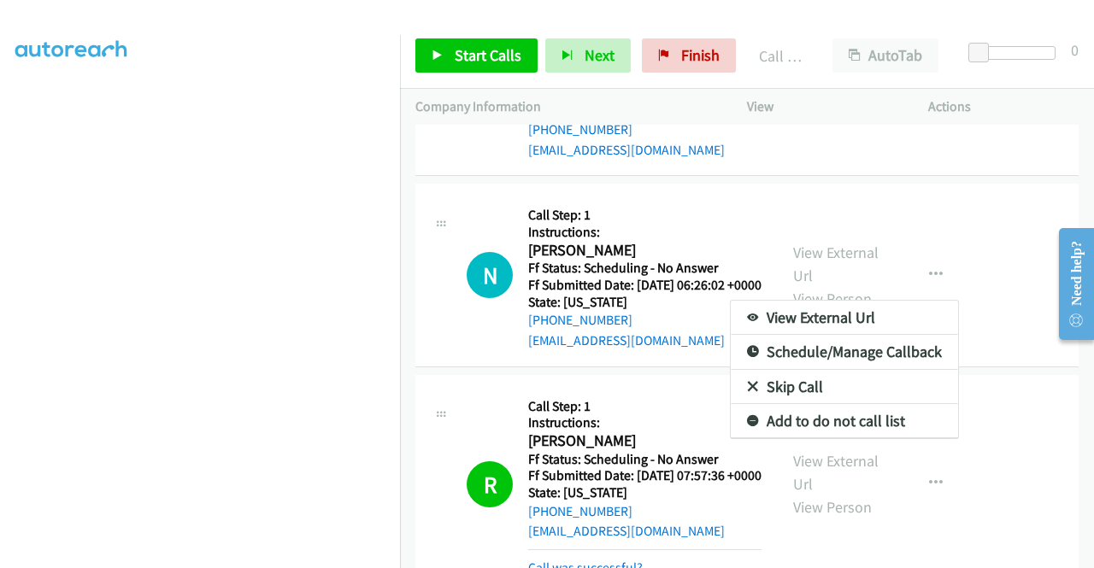
scroll to position [353, 0]
click at [1014, 97] on div at bounding box center [547, 284] width 1094 height 568
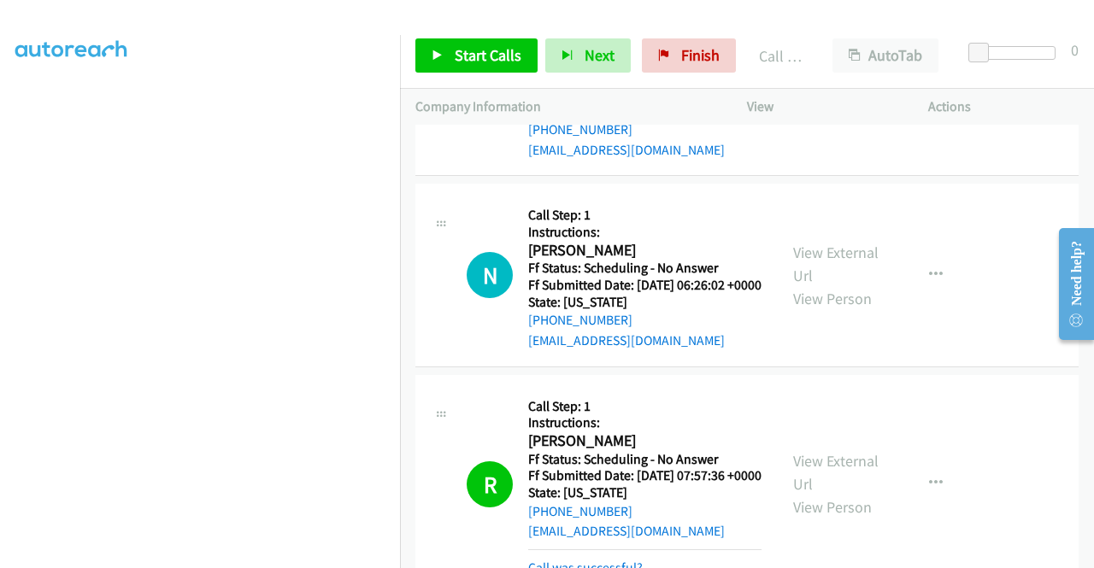
scroll to position [390, 0]
